Goal: Task Accomplishment & Management: Manage account settings

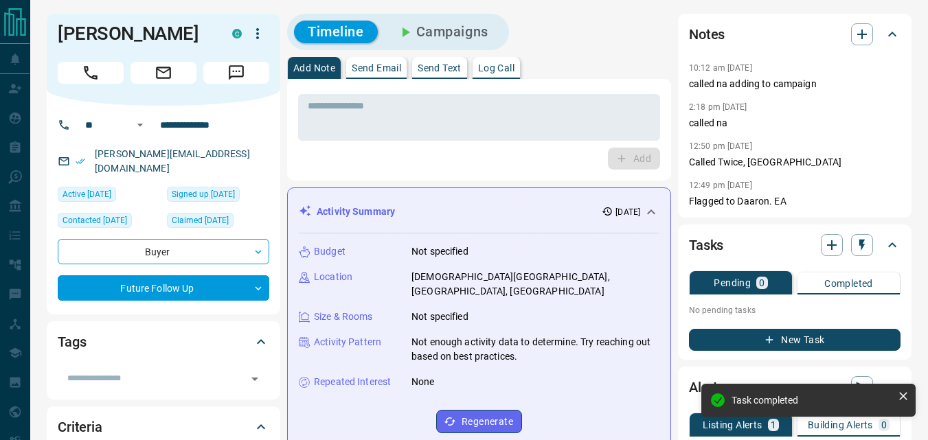
click at [490, 173] on div "* ​ Add" at bounding box center [479, 130] width 384 height 102
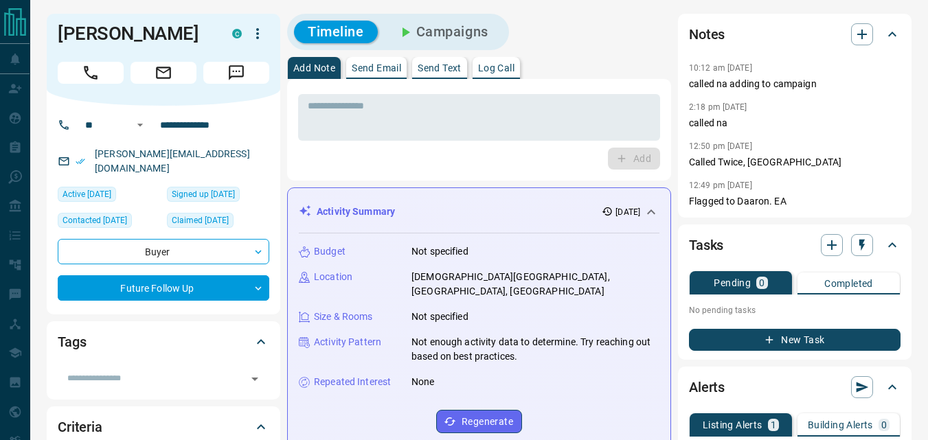
click at [415, 150] on div "Add" at bounding box center [479, 159] width 362 height 22
click at [407, 172] on div "* ​ Add" at bounding box center [479, 130] width 384 height 102
click at [370, 163] on div "Add" at bounding box center [479, 159] width 362 height 22
